Goal: Task Accomplishment & Management: Manage account settings

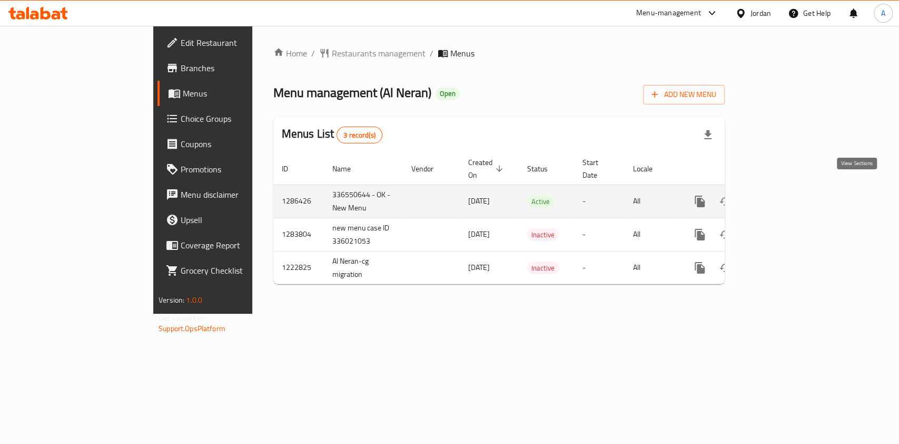
click at [789, 190] on link "enhanced table" at bounding box center [775, 201] width 25 height 25
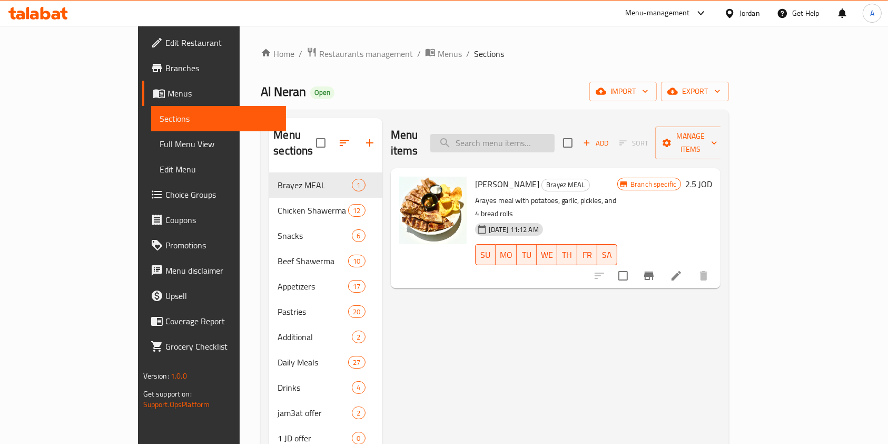
click at [529, 134] on input "search" at bounding box center [492, 143] width 124 height 18
type input "["
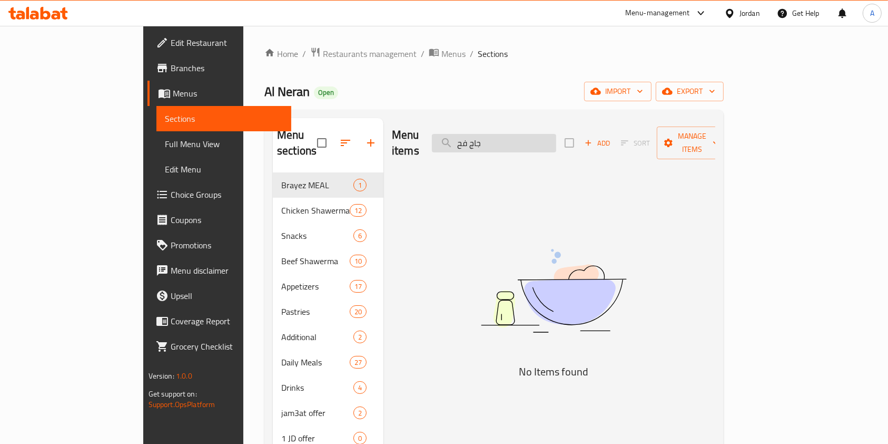
type input "جاج فحم"
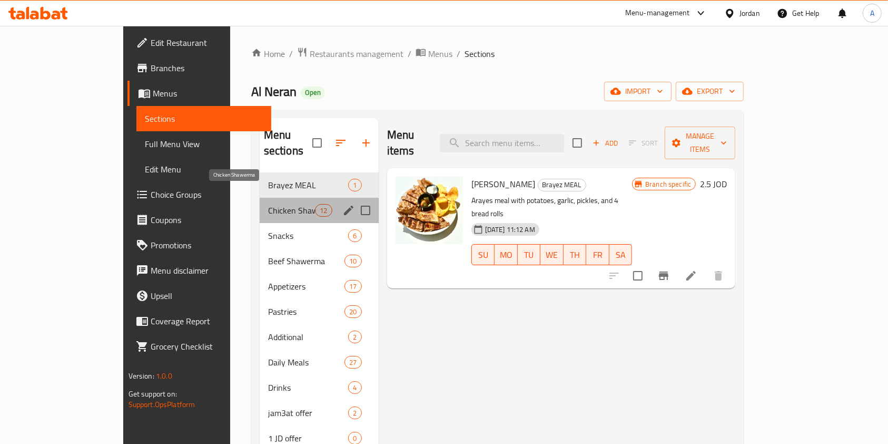
click at [268, 204] on span "Chicken Shawerma" at bounding box center [291, 210] width 47 height 13
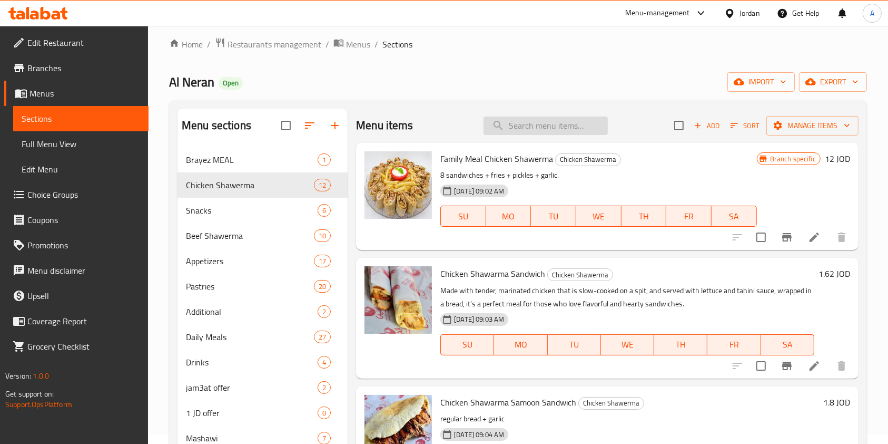
click at [515, 121] on input "search" at bounding box center [546, 125] width 124 height 18
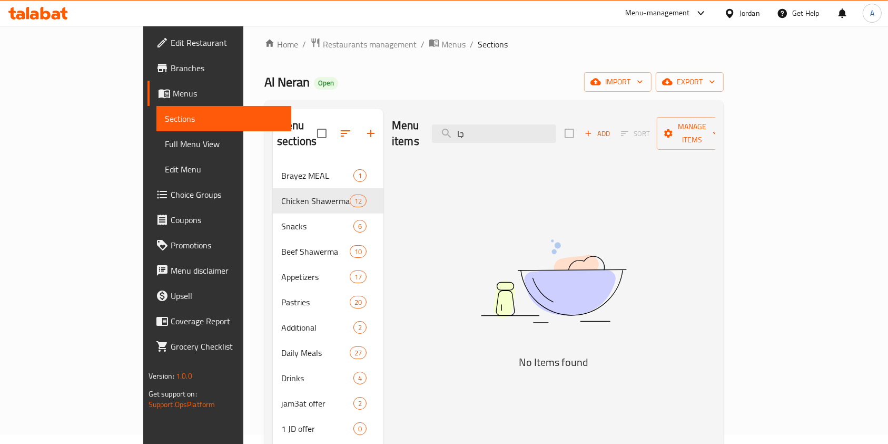
type input "ج"
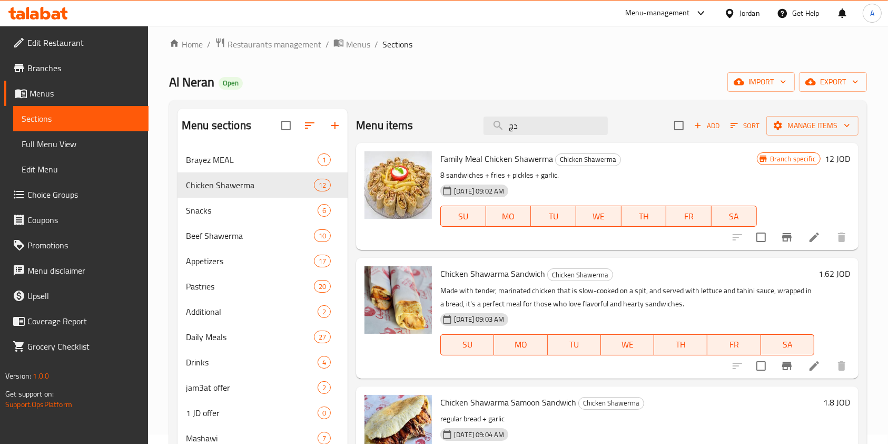
type input "د"
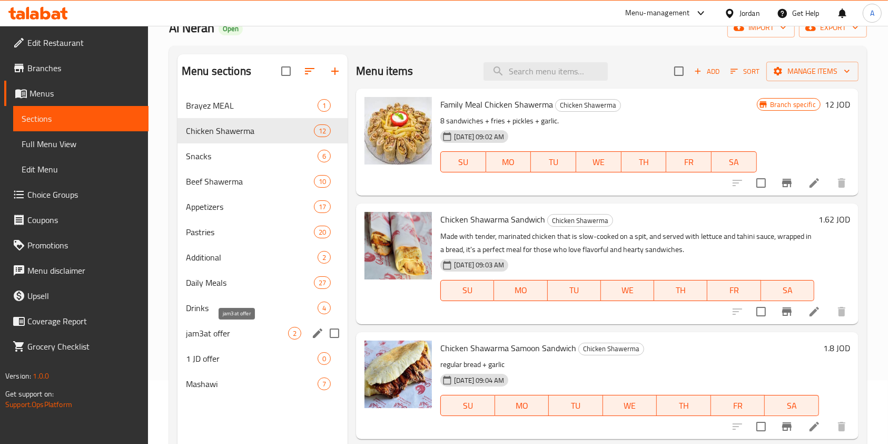
scroll to position [68, 0]
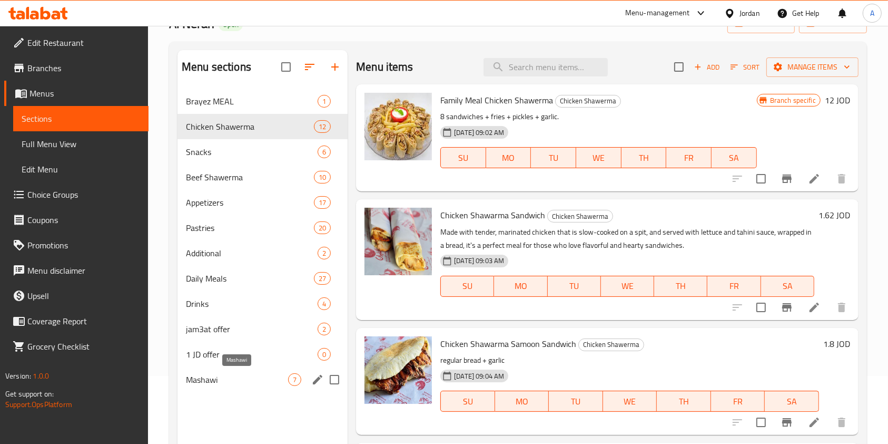
click at [222, 376] on span "Mashawi" at bounding box center [237, 379] width 102 height 13
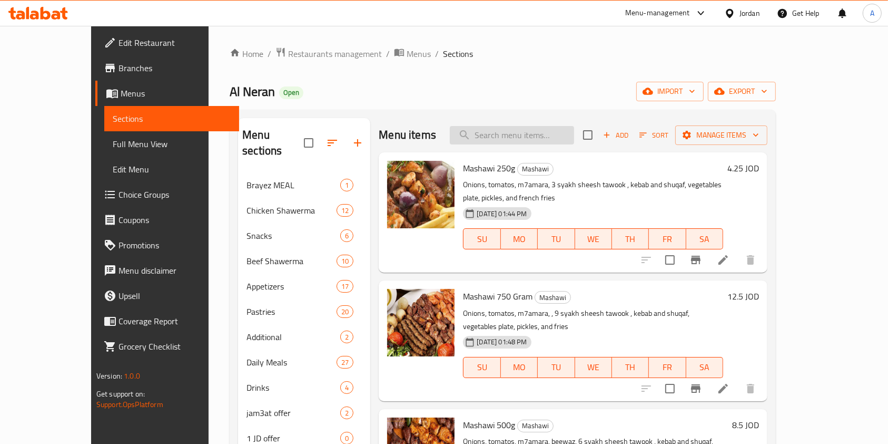
click at [528, 134] on input "search" at bounding box center [512, 135] width 124 height 18
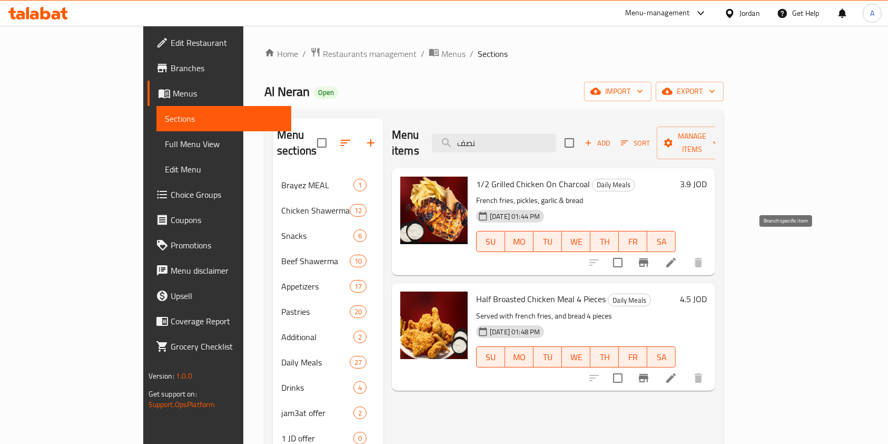
type input "نصف"
click at [650, 256] on icon "Branch-specific-item" at bounding box center [644, 262] width 13 height 13
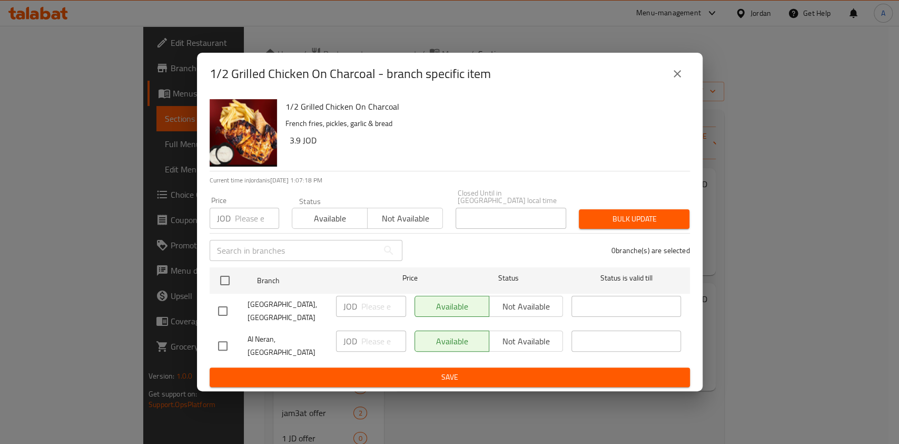
click at [676, 80] on icon "close" at bounding box center [677, 73] width 13 height 13
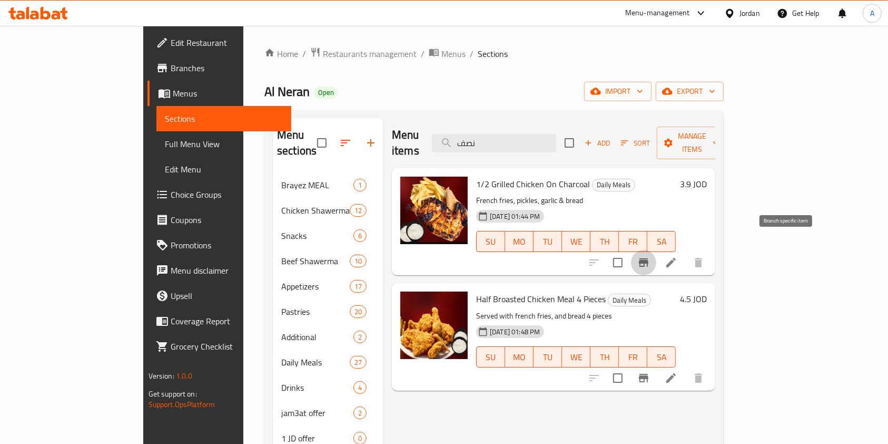
click at [650, 256] on icon "Branch-specific-item" at bounding box center [644, 262] width 13 height 13
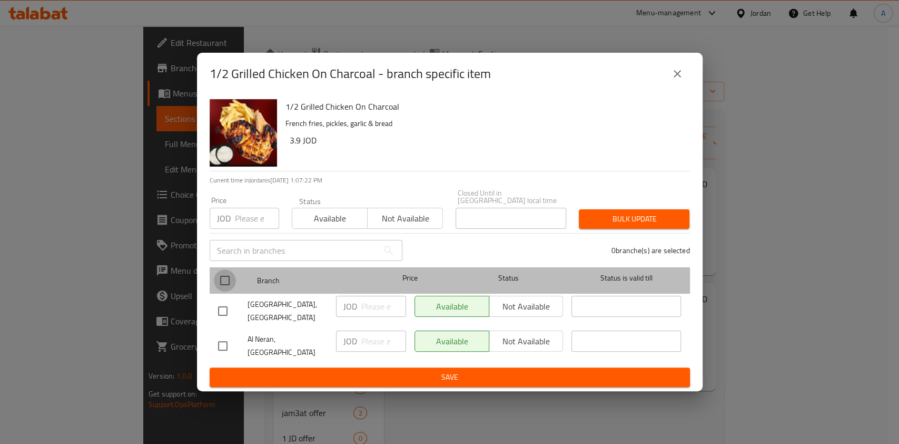
click at [224, 286] on input "checkbox" at bounding box center [225, 280] width 22 height 22
checkbox input "true"
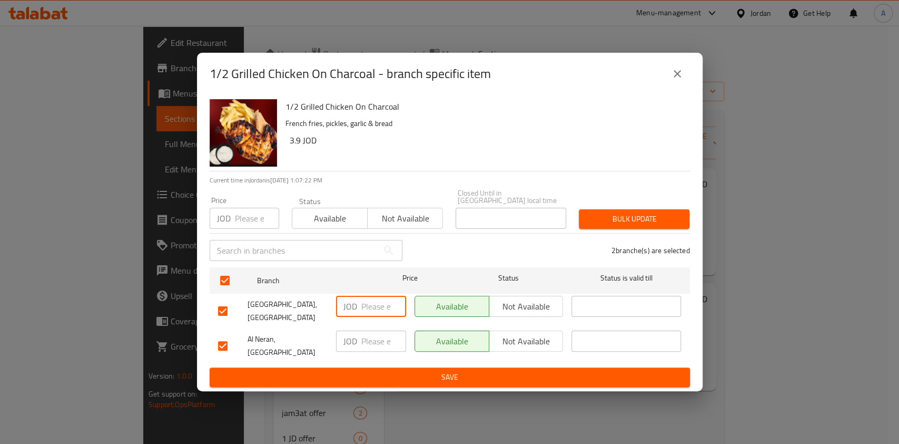
click at [371, 312] on input "number" at bounding box center [383, 306] width 45 height 21
type input "4.5"
click at [375, 340] on input "number" at bounding box center [383, 340] width 45 height 21
click at [674, 77] on icon "close" at bounding box center [677, 73] width 7 height 7
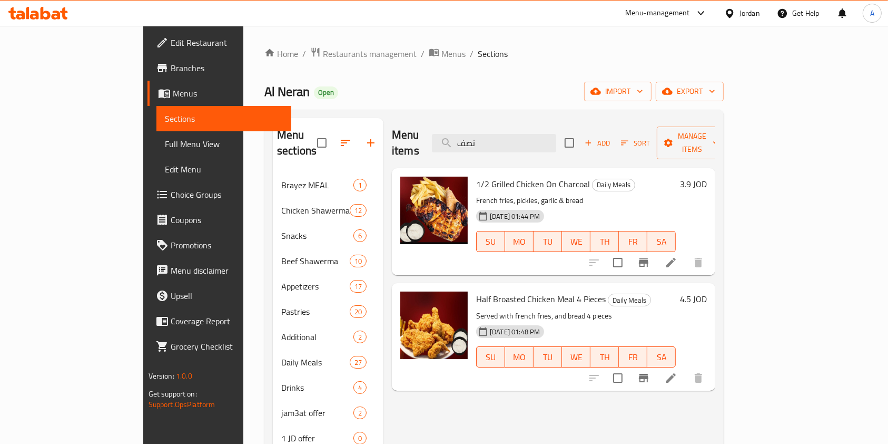
click at [707, 177] on h6 "3.9 JOD" at bounding box center [693, 184] width 27 height 15
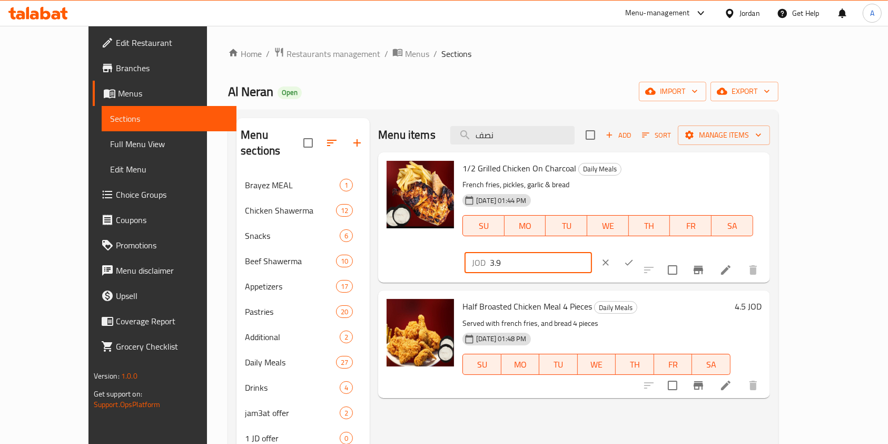
click at [592, 252] on input "3.9" at bounding box center [541, 262] width 102 height 21
type input "3"
type input "4.5"
click at [633, 260] on icon "ok" at bounding box center [629, 263] width 8 height 6
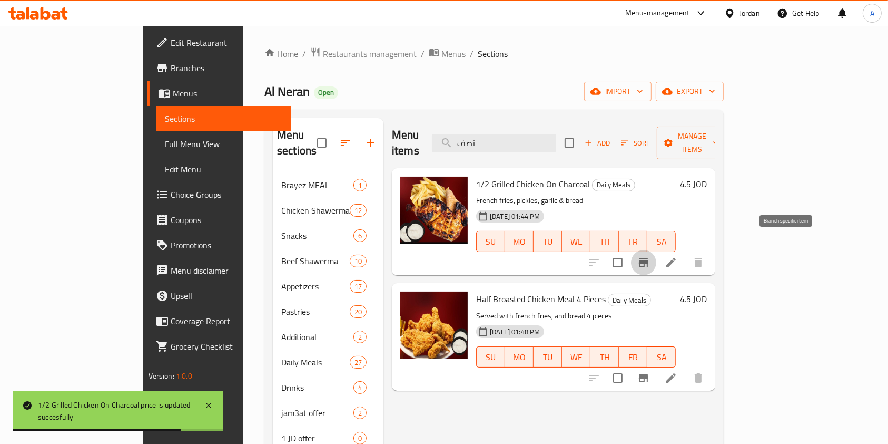
click at [650, 256] on icon "Branch-specific-item" at bounding box center [644, 262] width 13 height 13
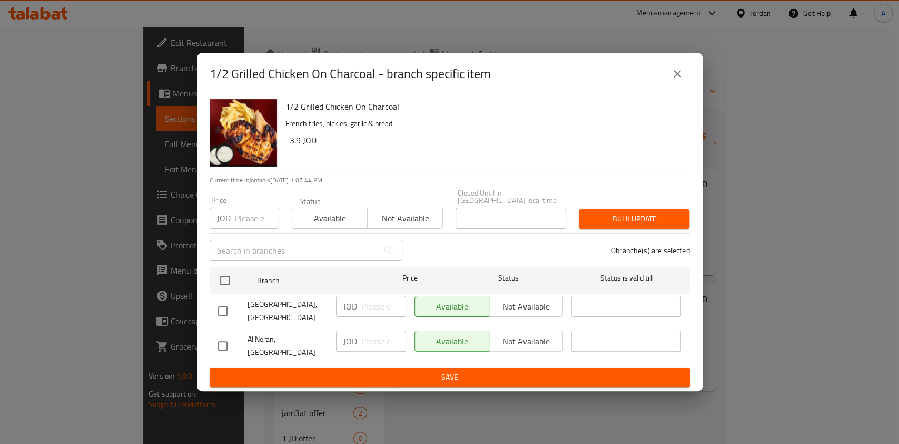
click at [679, 80] on icon "close" at bounding box center [677, 73] width 13 height 13
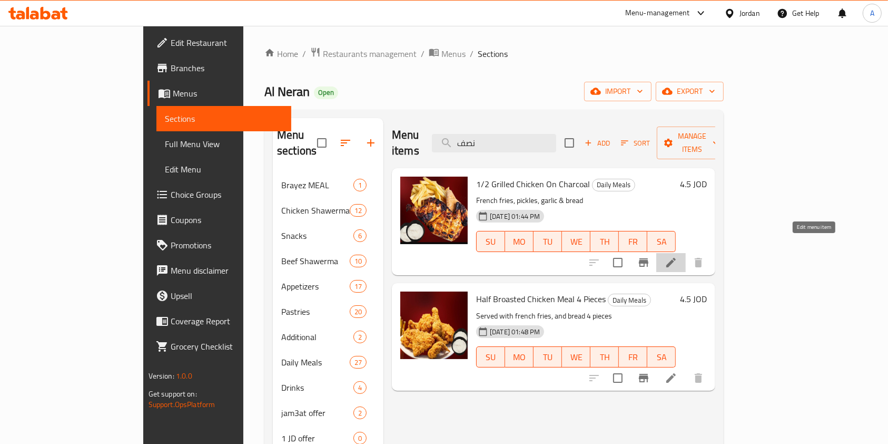
click at [678, 256] on icon at bounding box center [671, 262] width 13 height 13
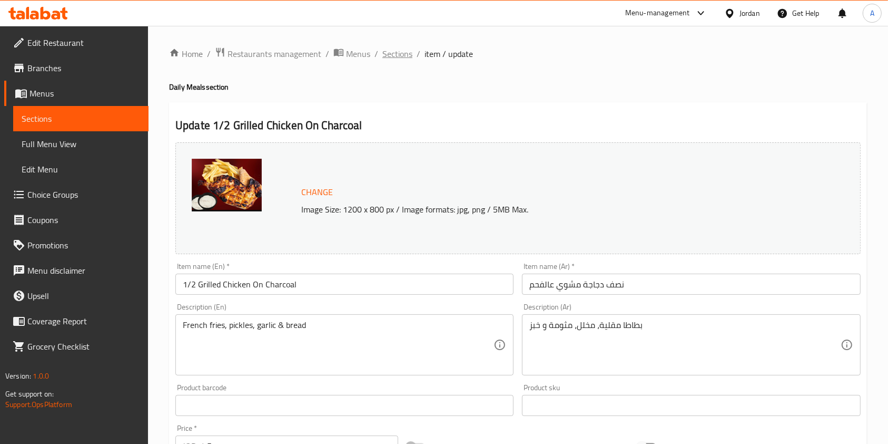
click at [401, 53] on span "Sections" at bounding box center [398, 53] width 30 height 13
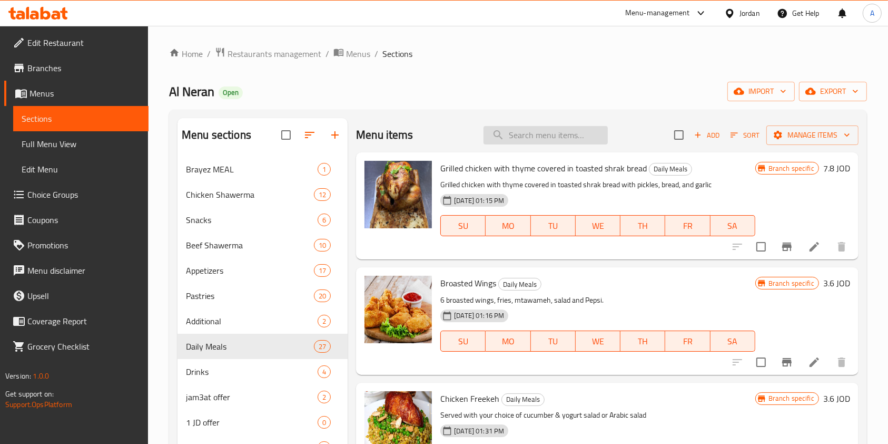
click at [556, 137] on input "search" at bounding box center [546, 135] width 124 height 18
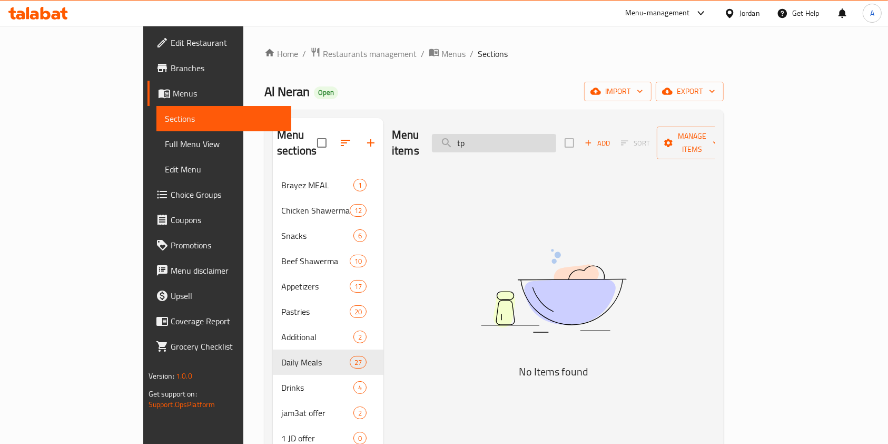
type input "t"
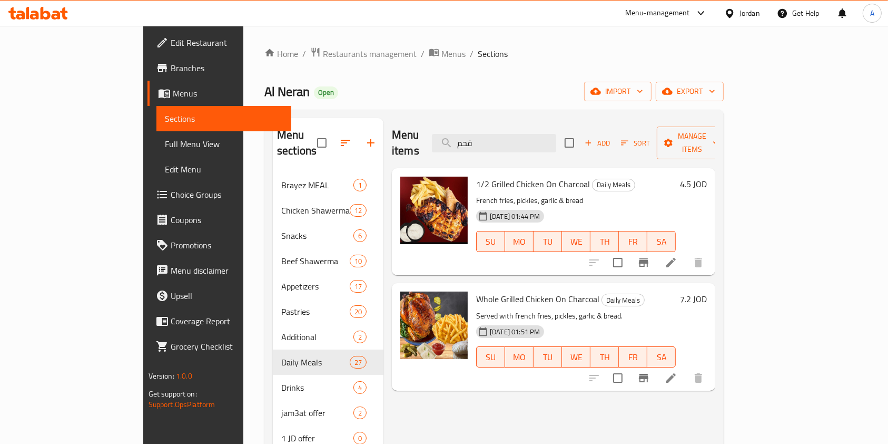
type input "فحم"
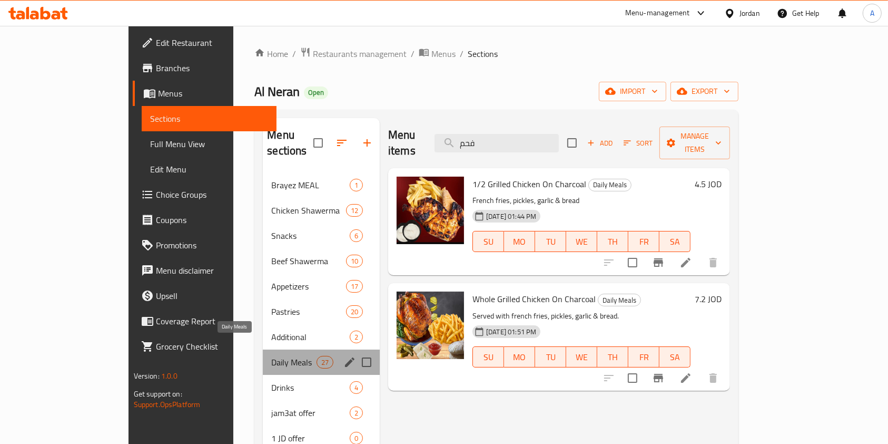
click at [271, 356] on span "Daily Meals" at bounding box center [293, 362] width 45 height 13
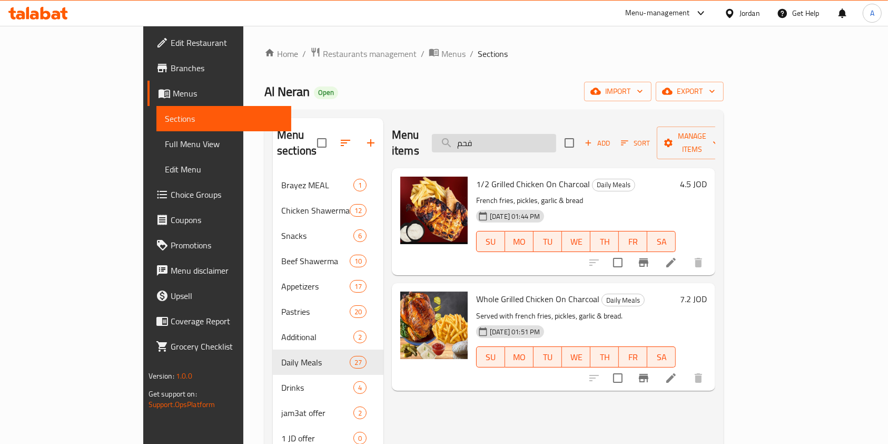
drag, startPoint x: 528, startPoint y: 141, endPoint x: 529, endPoint y: 135, distance: 6.3
click at [529, 136] on input "فحم" at bounding box center [494, 143] width 124 height 18
click at [530, 135] on input "فحم" at bounding box center [494, 143] width 124 height 18
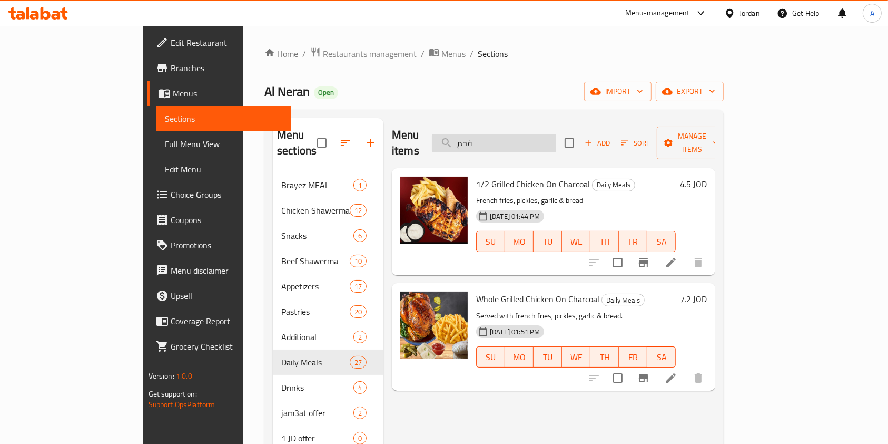
click at [530, 135] on input "فحم" at bounding box center [494, 143] width 124 height 18
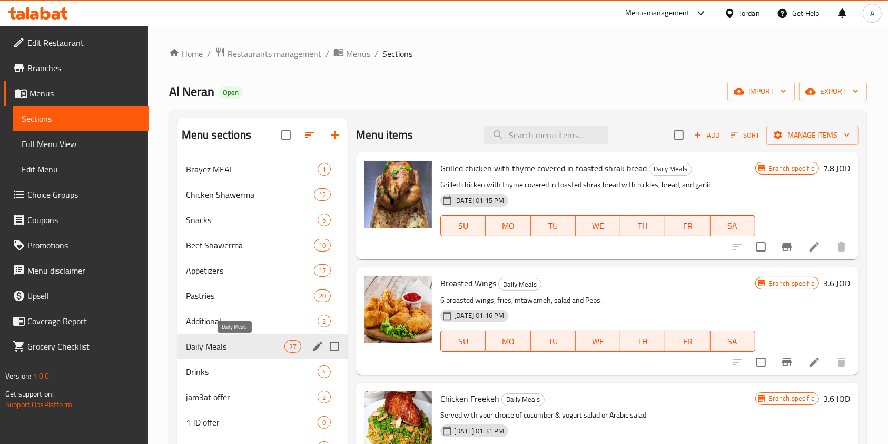
click at [210, 346] on span "Daily Meals" at bounding box center [235, 346] width 99 height 13
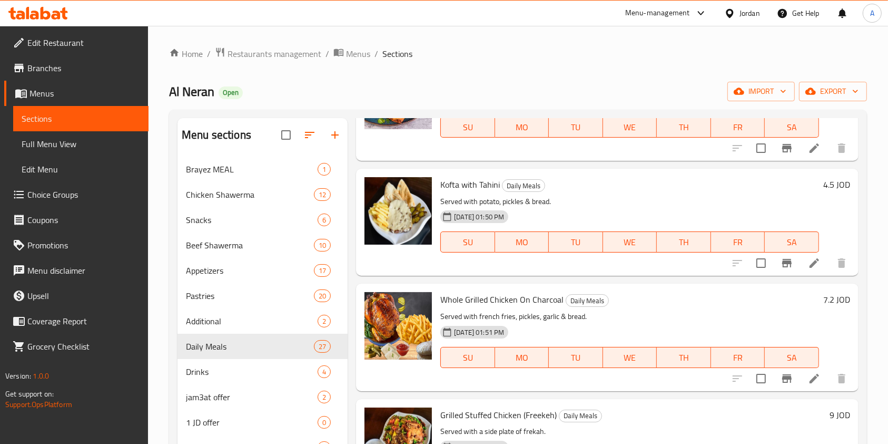
scroll to position [1491, 0]
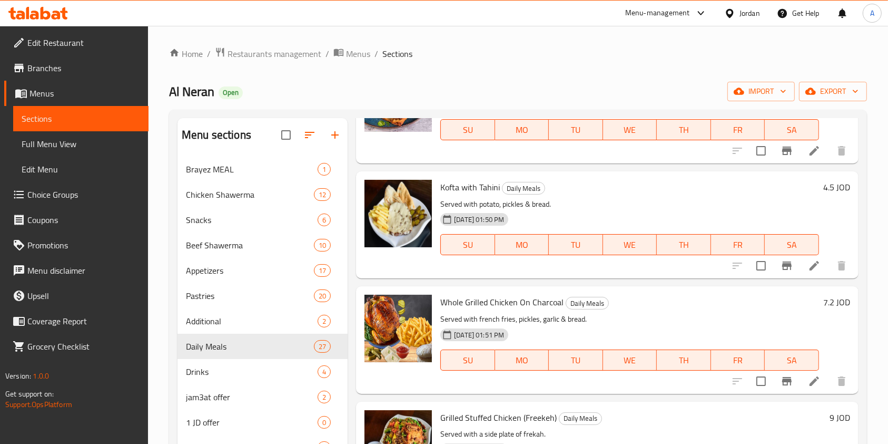
click at [824, 304] on h6 "7.2 JOD" at bounding box center [837, 302] width 27 height 15
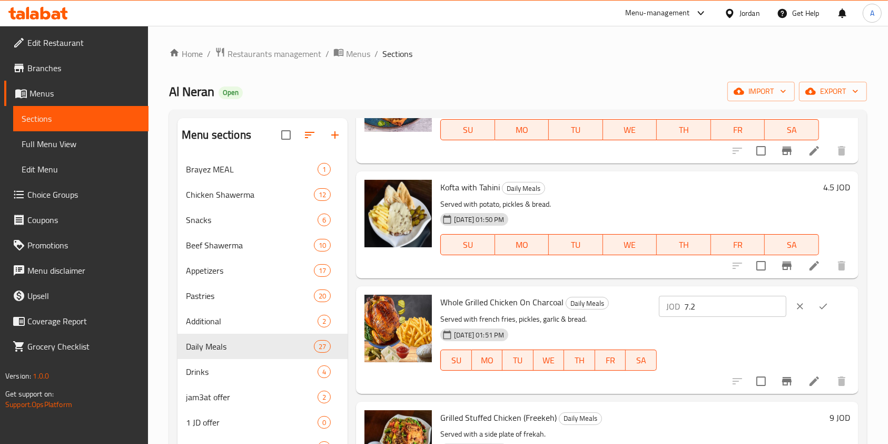
click at [727, 310] on input "7.2" at bounding box center [735, 306] width 102 height 21
type input "7"
type input "8.25"
click at [819, 306] on icon "ok" at bounding box center [823, 306] width 11 height 11
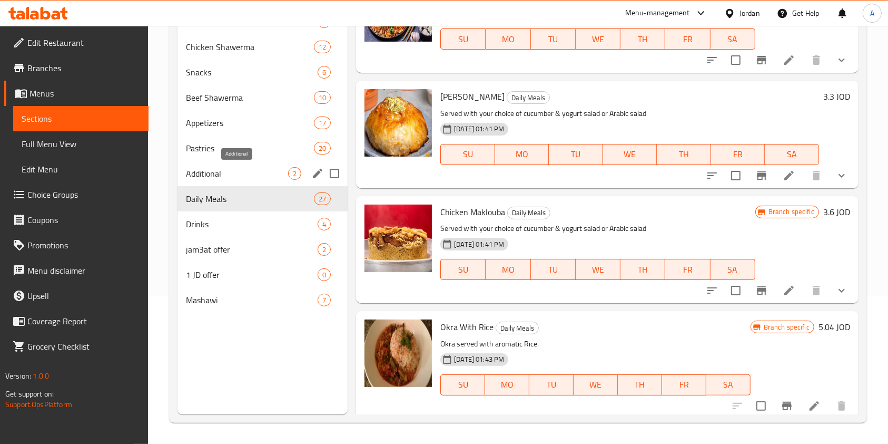
scroll to position [0, 0]
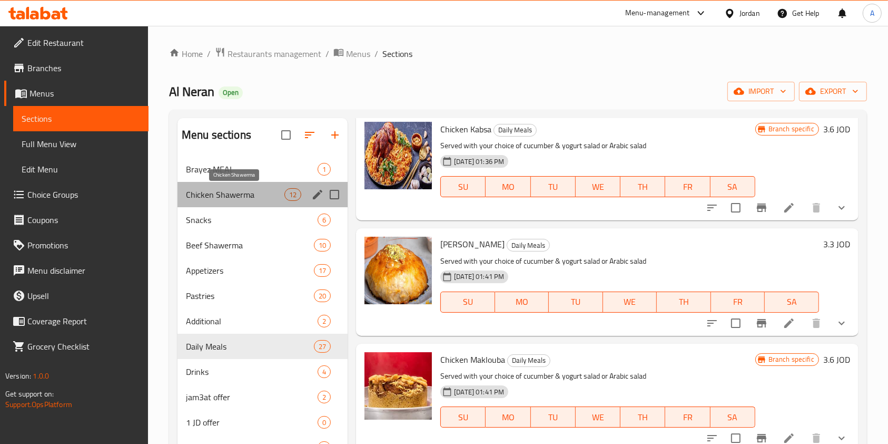
click at [230, 193] on span "Chicken Shawerma" at bounding box center [235, 194] width 99 height 13
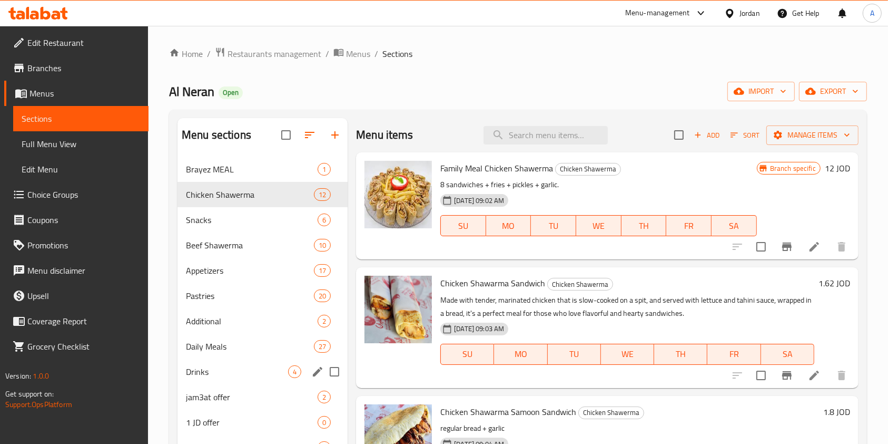
scroll to position [148, 0]
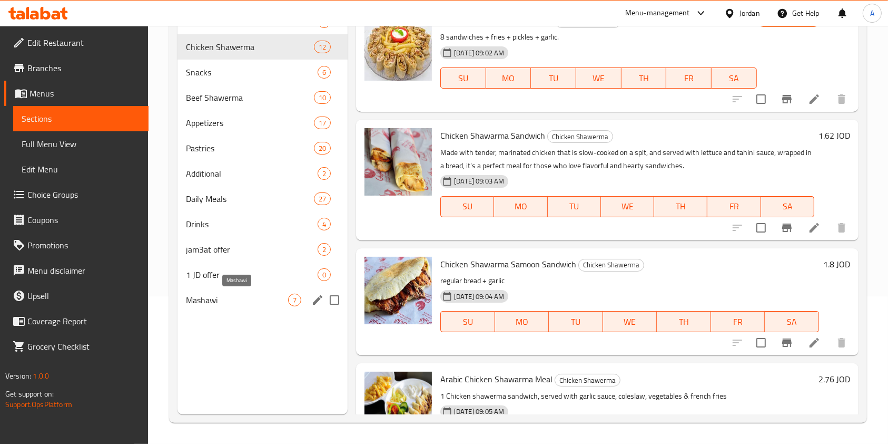
click at [226, 300] on span "Mashawi" at bounding box center [237, 299] width 102 height 13
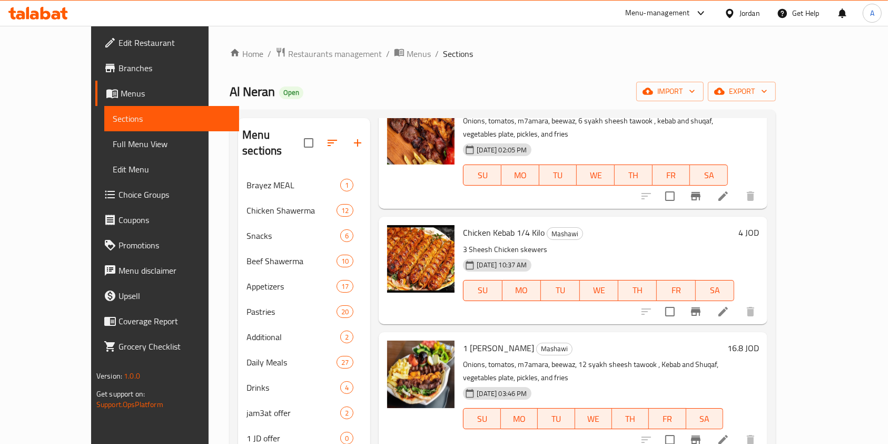
scroll to position [388, 0]
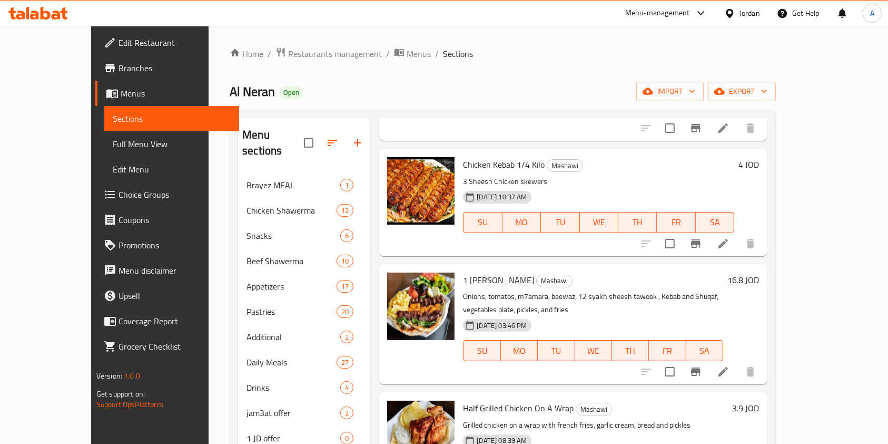
click at [759, 272] on h6 "16.8 JOD" at bounding box center [744, 279] width 32 height 15
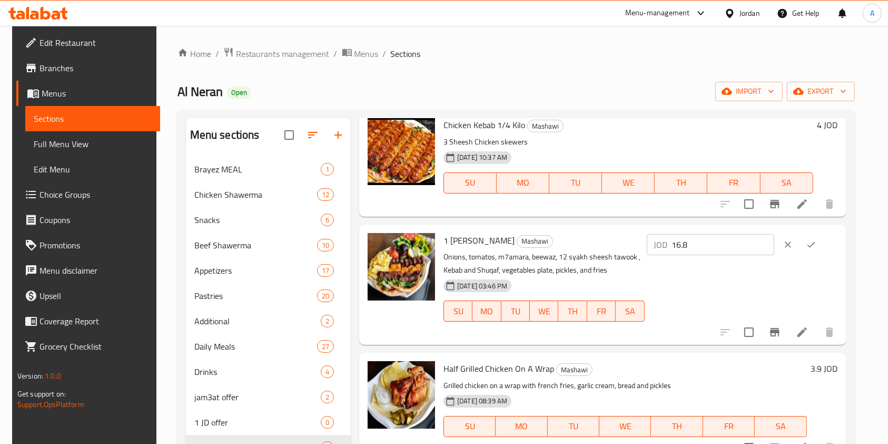
click at [739, 241] on input "16.8" at bounding box center [723, 244] width 102 height 21
type input "18"
click at [817, 247] on icon "ok" at bounding box center [811, 244] width 11 height 11
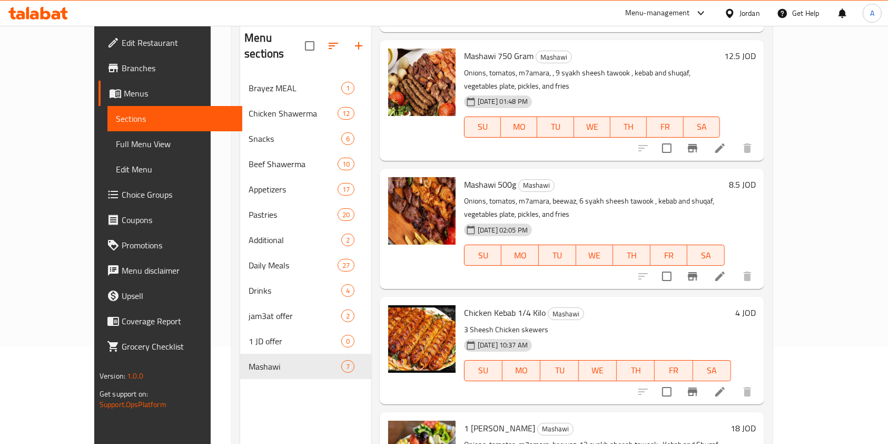
scroll to position [156, 0]
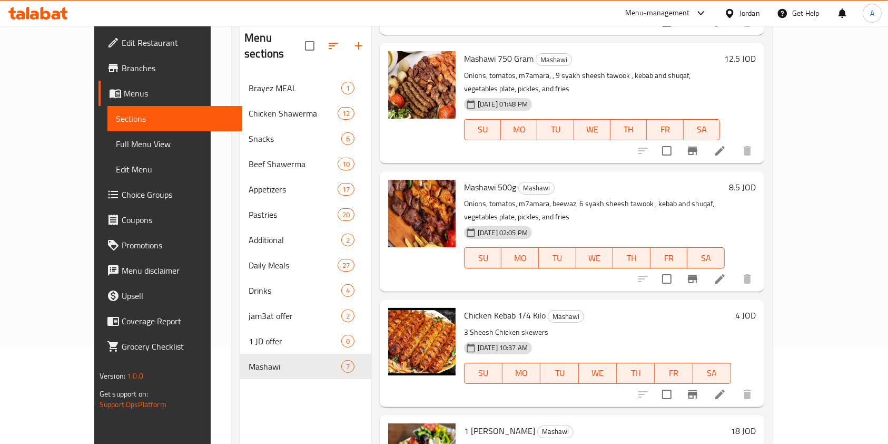
click at [756, 180] on h6 "8.5 JOD" at bounding box center [742, 187] width 27 height 15
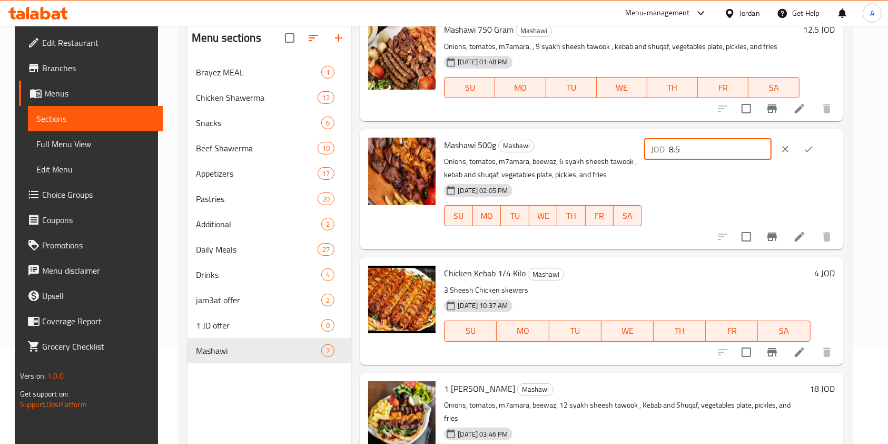
click at [735, 148] on input "8.5" at bounding box center [721, 149] width 102 height 21
type input "9.5"
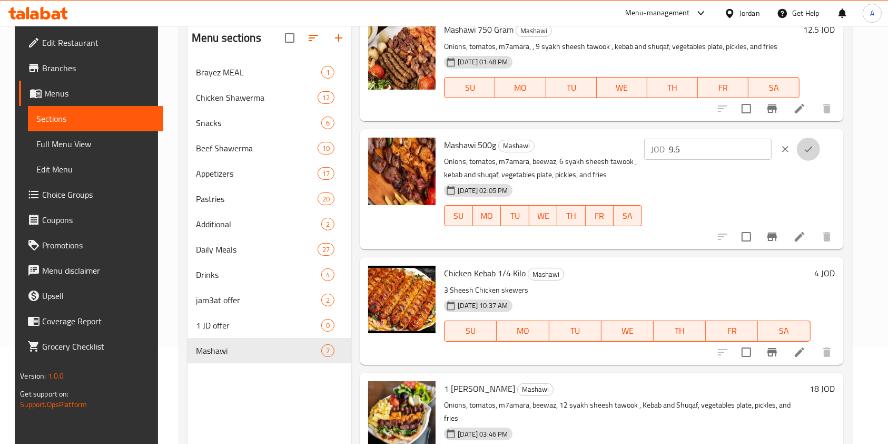
click at [814, 153] on icon "ok" at bounding box center [809, 149] width 11 height 11
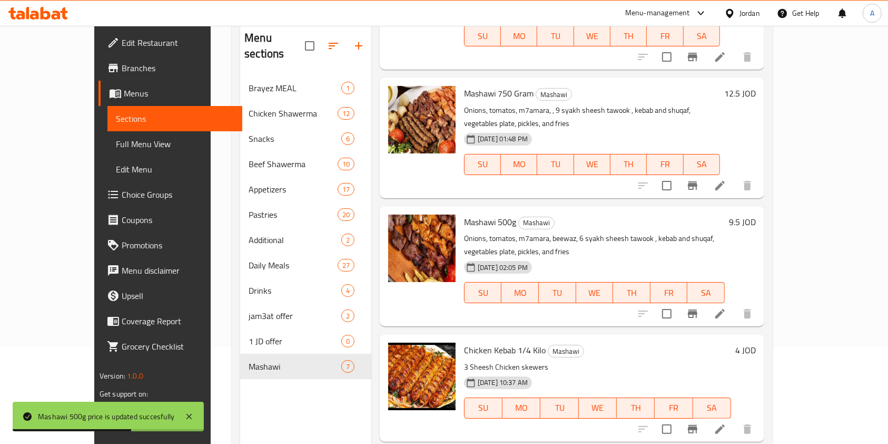
scroll to position [131, 0]
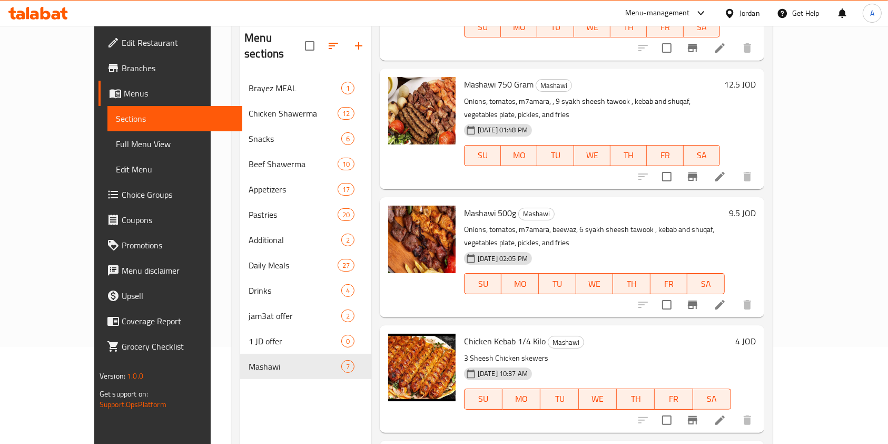
click at [756, 334] on h6 "4 JOD" at bounding box center [746, 341] width 21 height 15
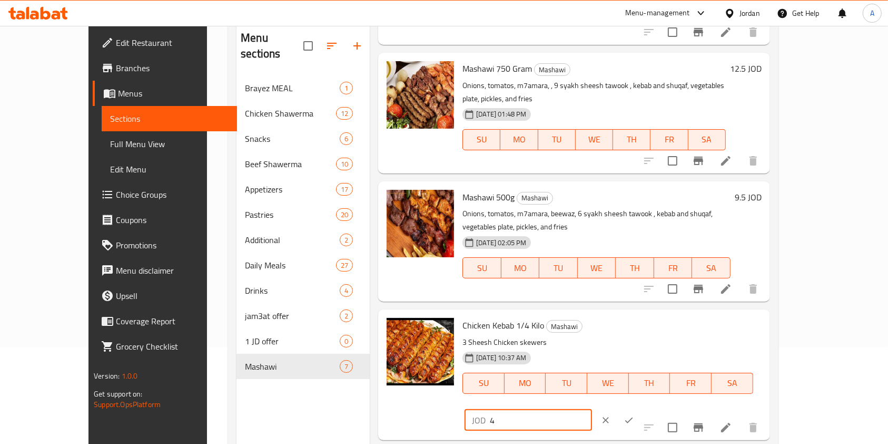
click at [592, 409] on input "4" at bounding box center [541, 419] width 102 height 21
type input "5"
click at [634, 415] on icon "ok" at bounding box center [629, 420] width 11 height 11
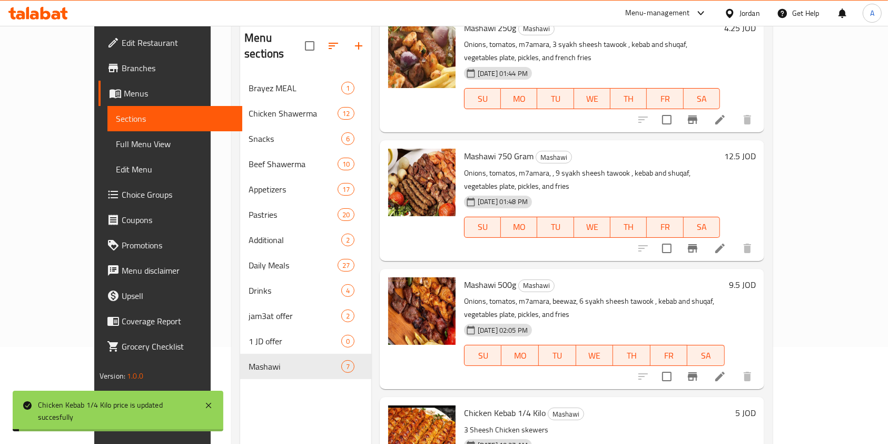
scroll to position [58, 0]
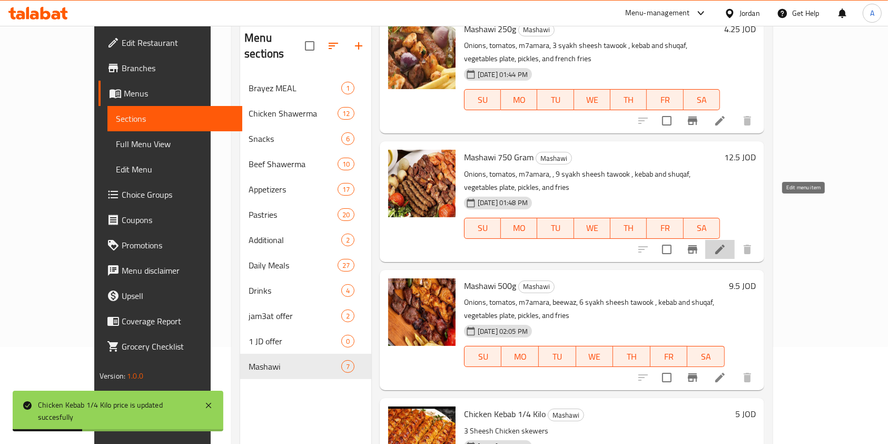
click at [727, 243] on icon at bounding box center [720, 249] width 13 height 13
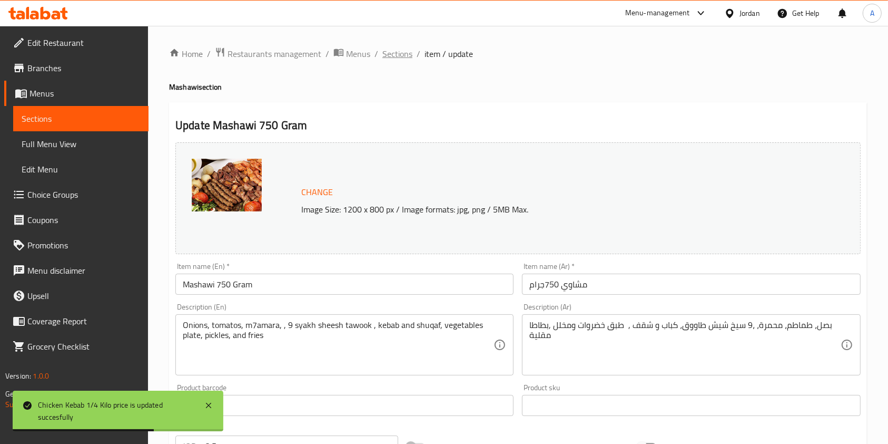
click at [400, 53] on span "Sections" at bounding box center [398, 53] width 30 height 13
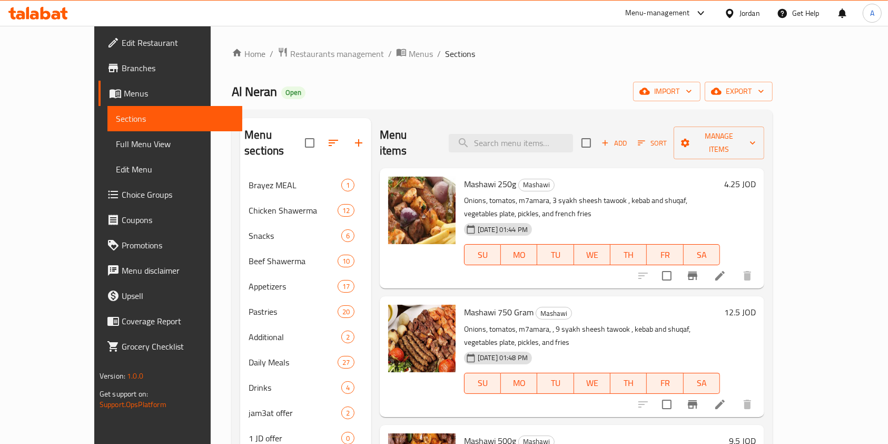
click at [756, 177] on h6 "4.25 JOD" at bounding box center [741, 184] width 32 height 15
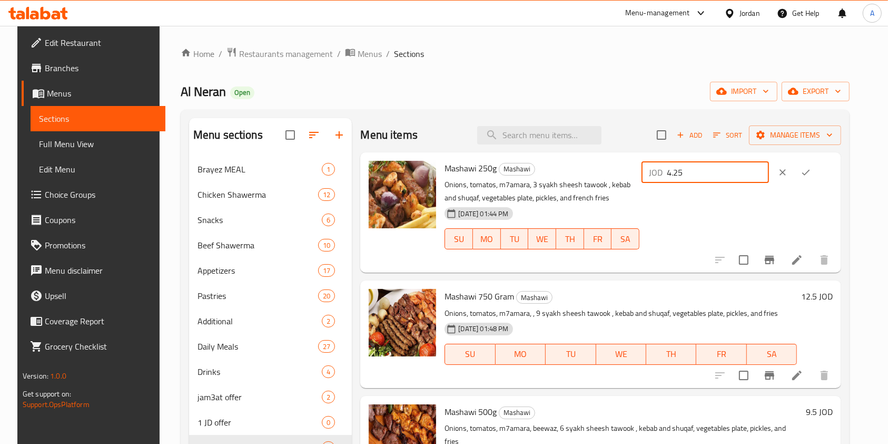
click at [732, 171] on input "4.25" at bounding box center [718, 172] width 102 height 21
click at [826, 290] on h6 "12.5 JOD" at bounding box center [817, 296] width 32 height 15
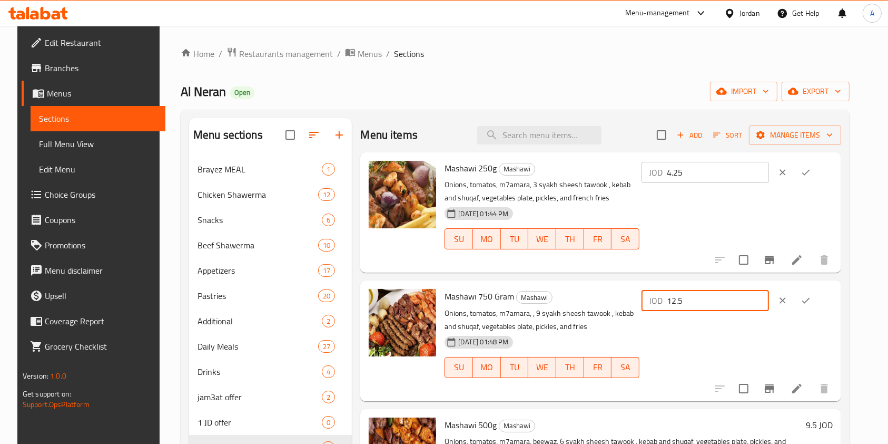
click at [736, 295] on input "12.5" at bounding box center [718, 300] width 102 height 21
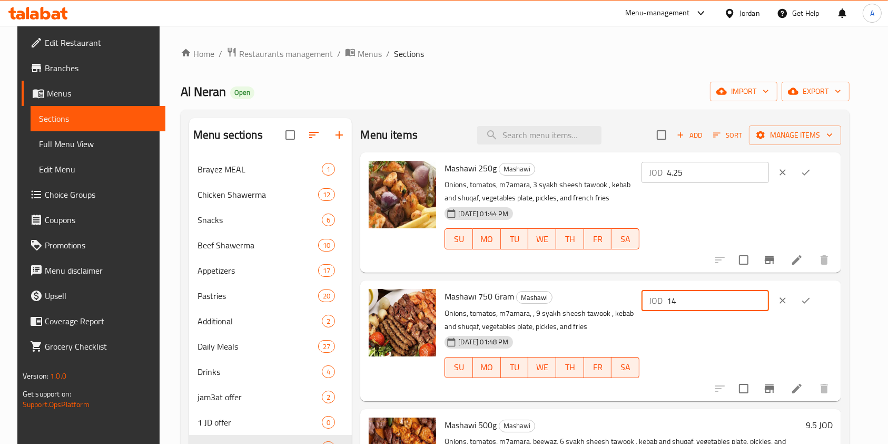
type input "14"
click at [811, 298] on icon "ok" at bounding box center [806, 300] width 11 height 11
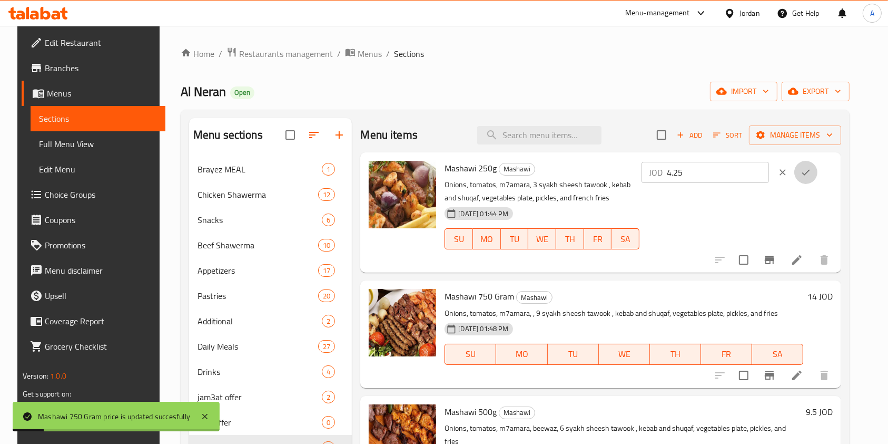
click at [811, 167] on icon "ok" at bounding box center [806, 172] width 11 height 11
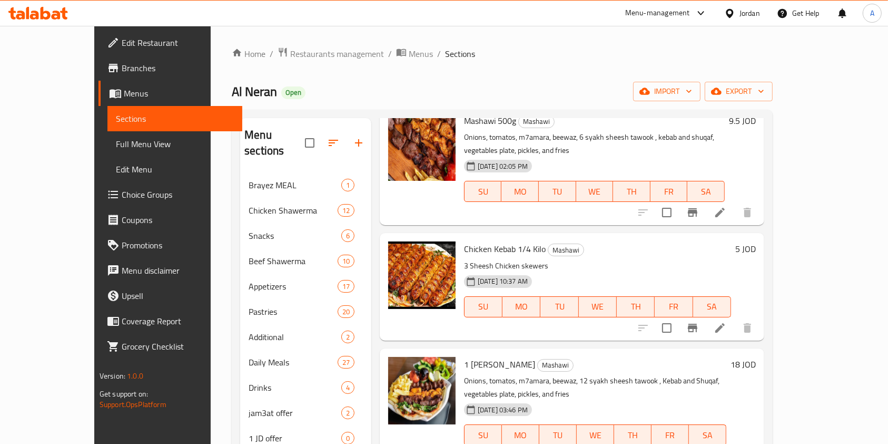
scroll to position [321, 0]
click at [124, 91] on span "Menus" at bounding box center [179, 93] width 111 height 13
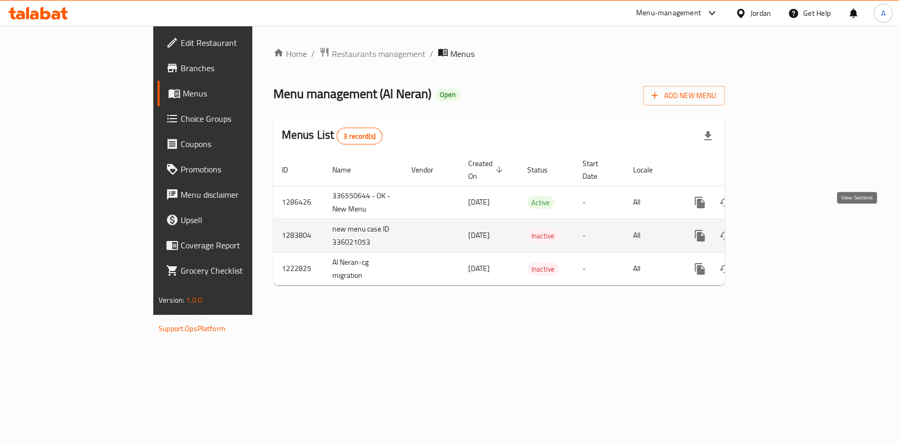
click at [782, 229] on icon "enhanced table" at bounding box center [776, 235] width 13 height 13
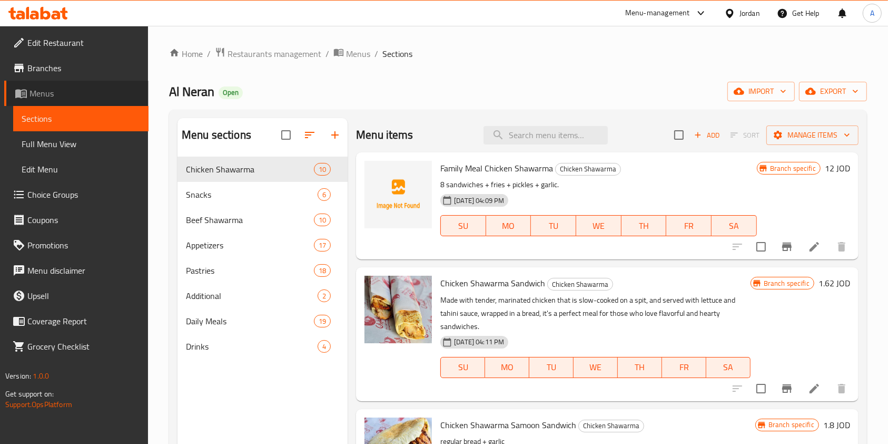
click at [81, 87] on span "Menus" at bounding box center [85, 93] width 111 height 13
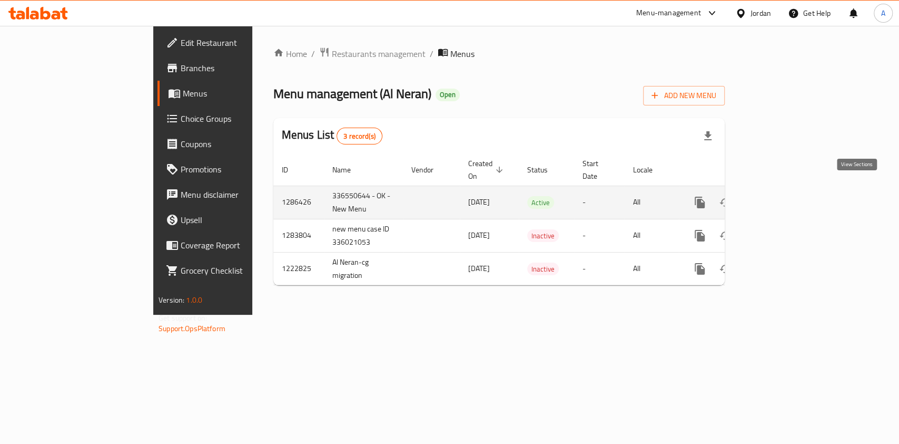
click at [782, 196] on icon "enhanced table" at bounding box center [776, 202] width 13 height 13
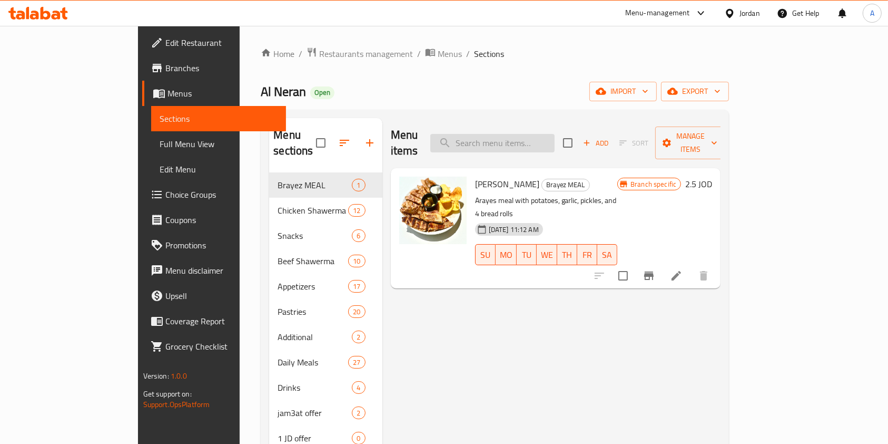
click at [543, 134] on input "search" at bounding box center [492, 143] width 124 height 18
type input "ش"
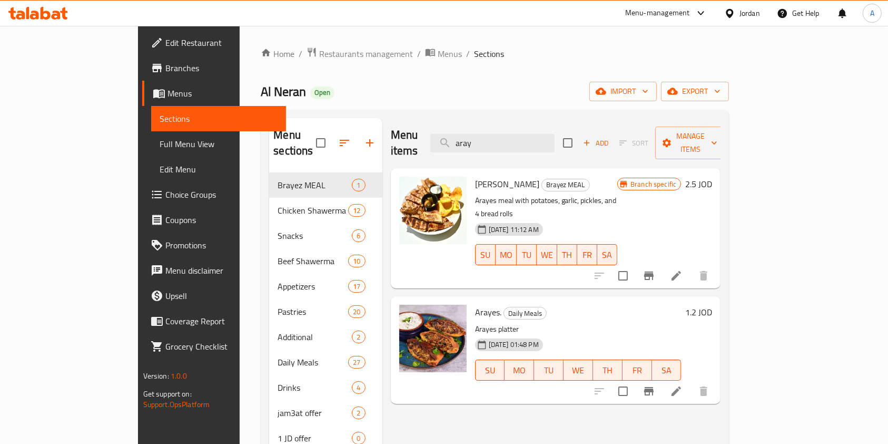
scroll to position [118, 0]
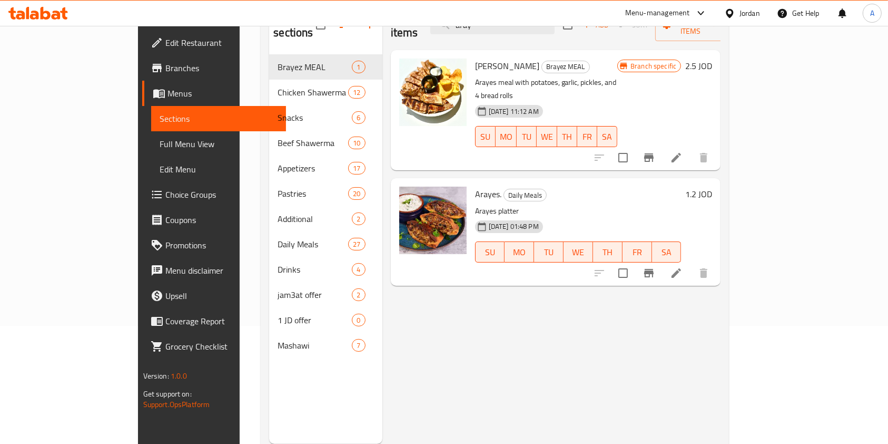
type input "aray"
click at [712, 187] on h6 "1.2 JOD" at bounding box center [699, 194] width 27 height 15
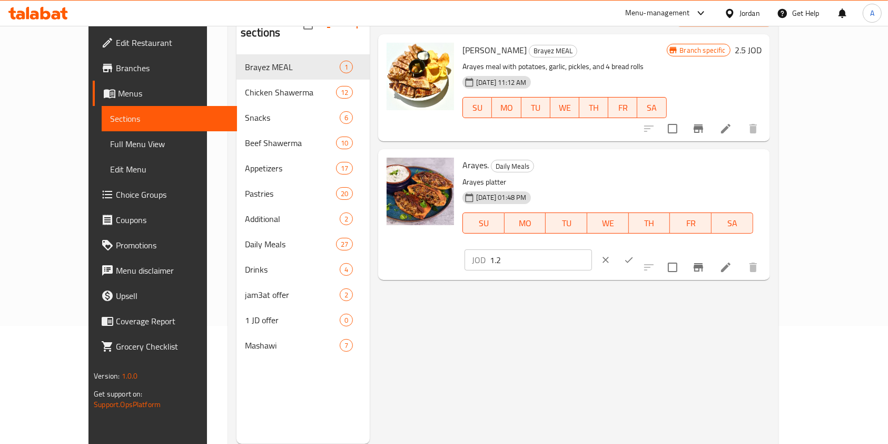
click at [592, 249] on input "1.2" at bounding box center [541, 259] width 102 height 21
type input "1"
type input "1.75"
click at [634, 254] on icon "ok" at bounding box center [629, 259] width 11 height 11
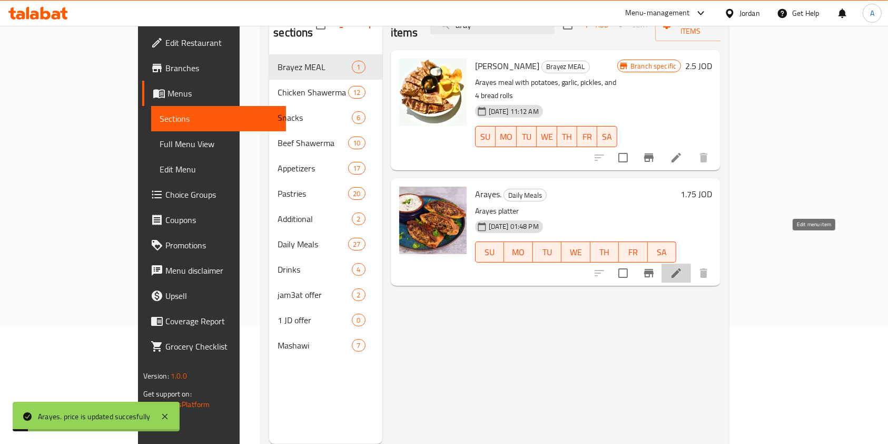
click at [683, 267] on icon at bounding box center [676, 273] width 13 height 13
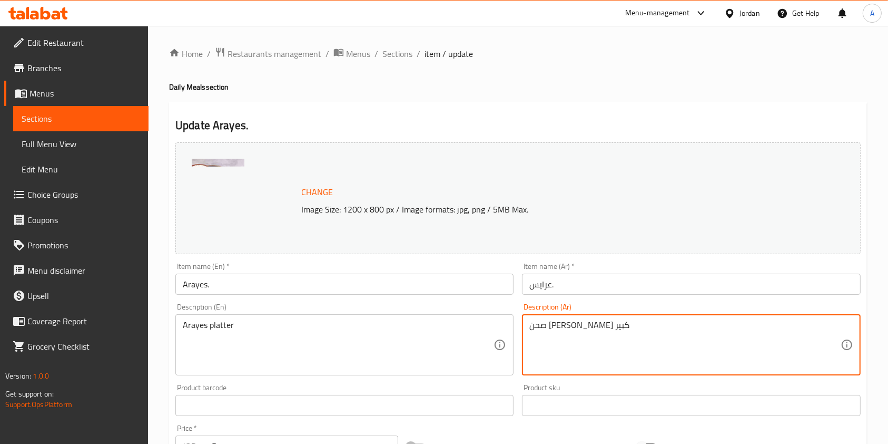
type textarea "صحن [PERSON_NAME] كبير"
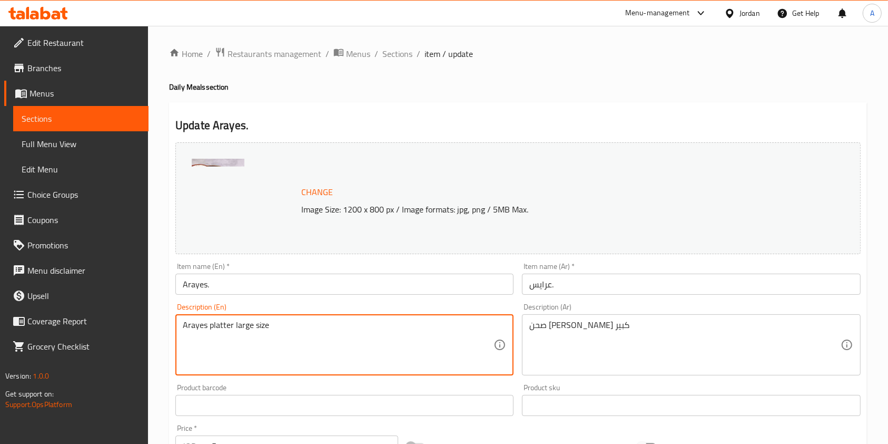
scroll to position [316, 0]
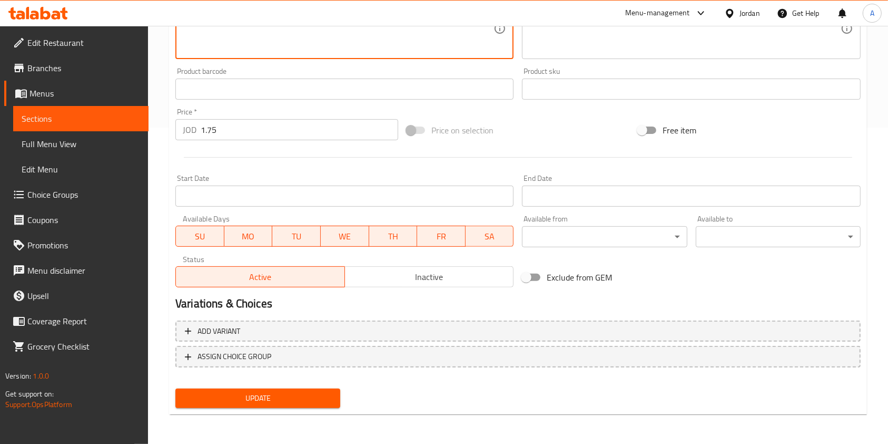
type textarea "Arayes platter large size"
click at [282, 394] on span "Update" at bounding box center [258, 397] width 148 height 13
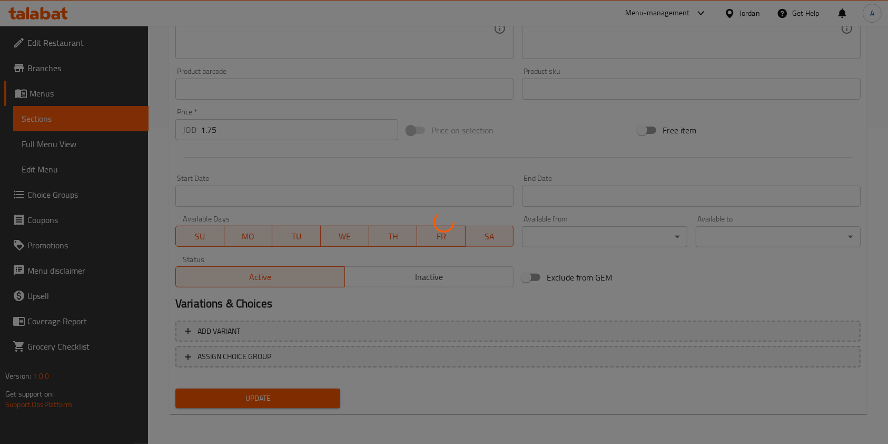
scroll to position [19, 0]
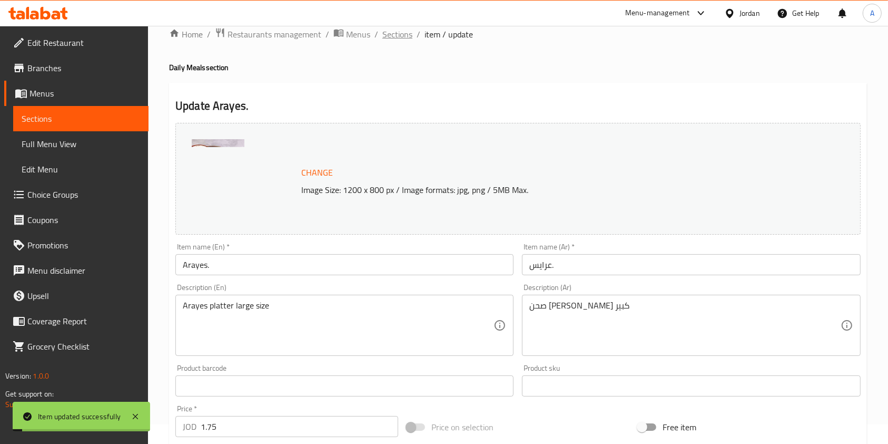
click at [395, 36] on span "Sections" at bounding box center [398, 34] width 30 height 13
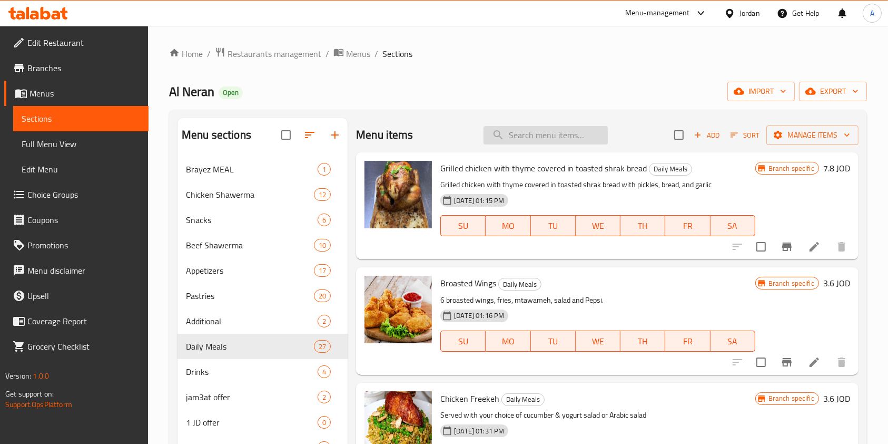
click at [531, 135] on input "search" at bounding box center [546, 135] width 124 height 18
type input "k"
click at [531, 135] on input "ن" at bounding box center [546, 135] width 124 height 18
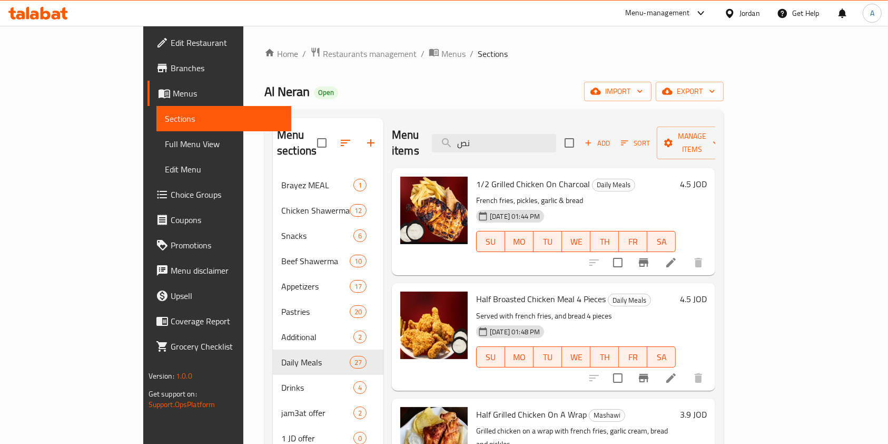
type input "ن"
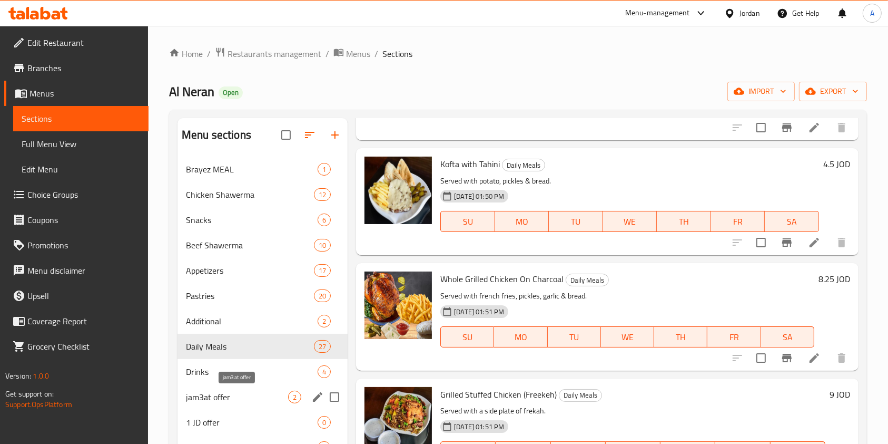
scroll to position [148, 0]
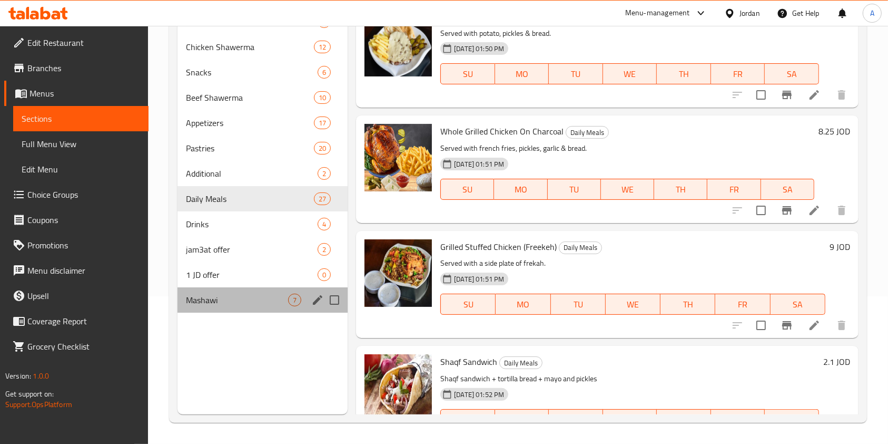
click at [232, 292] on div "Mashawi 7" at bounding box center [263, 299] width 170 height 25
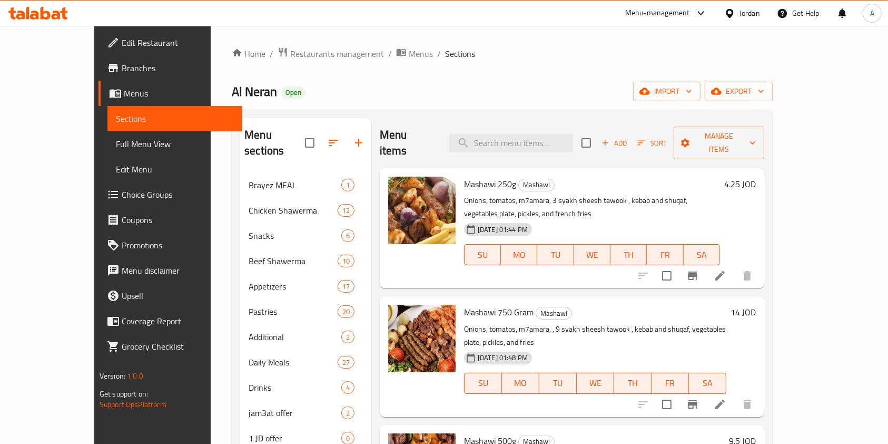
click at [756, 177] on h6 "4.25 JOD" at bounding box center [741, 184] width 32 height 15
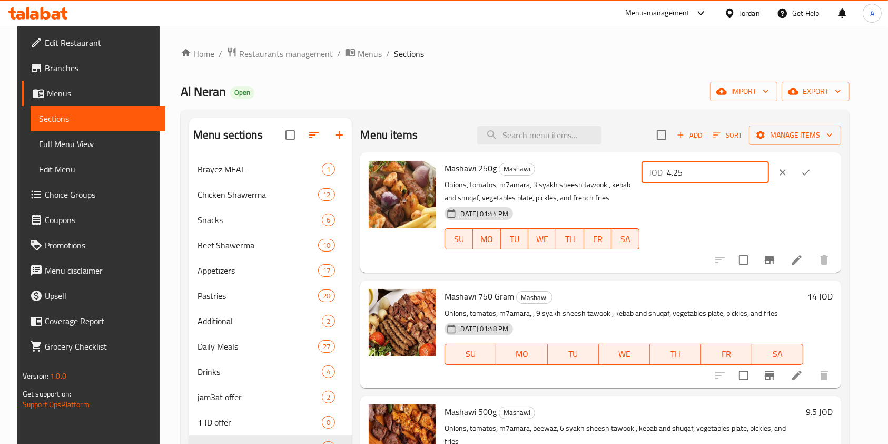
click at [719, 179] on input "4.25" at bounding box center [718, 172] width 102 height 21
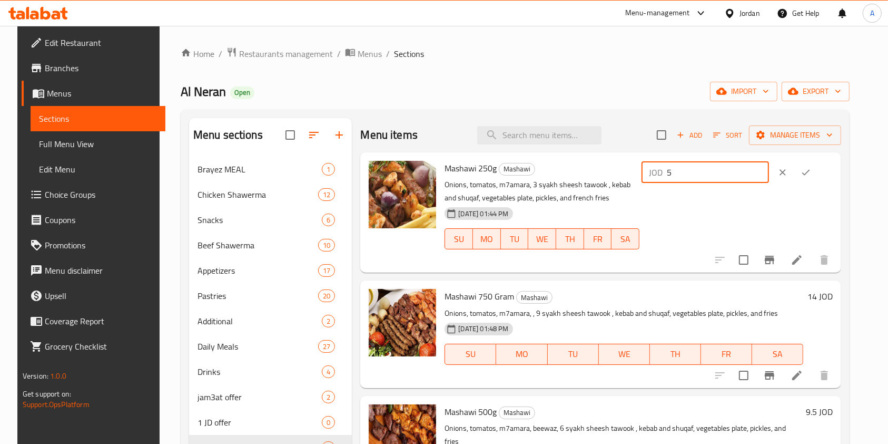
type input "5"
click at [811, 175] on icon "ok" at bounding box center [806, 172] width 11 height 11
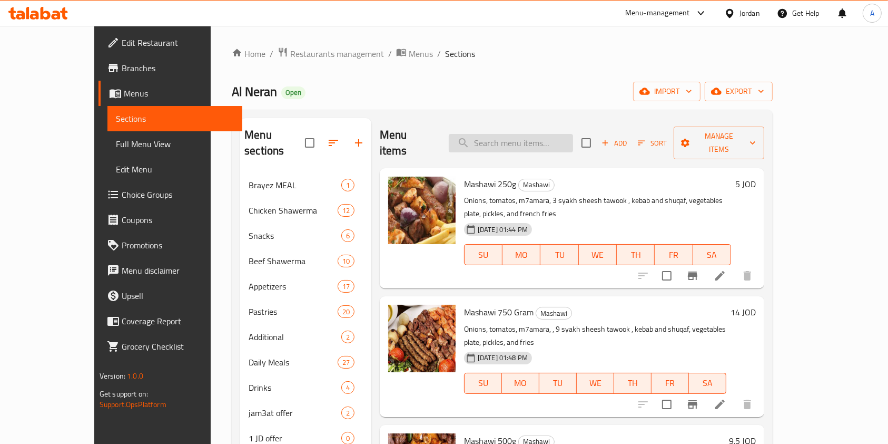
click at [536, 134] on input "search" at bounding box center [511, 143] width 124 height 18
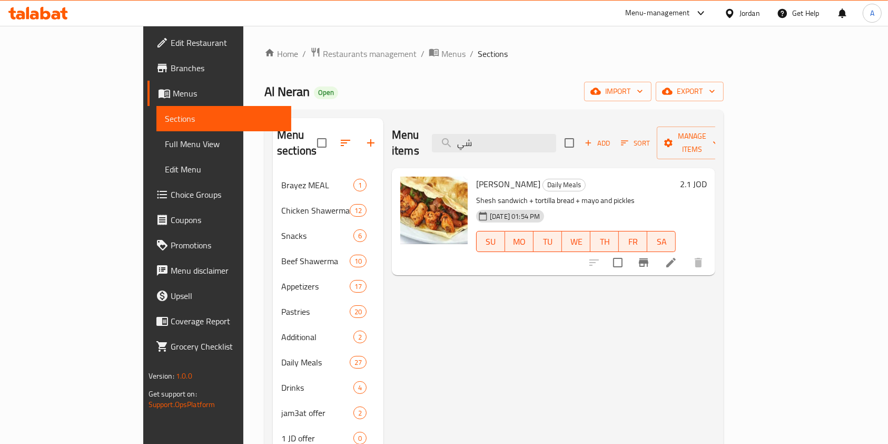
type input "ش"
